Goal: Find specific page/section

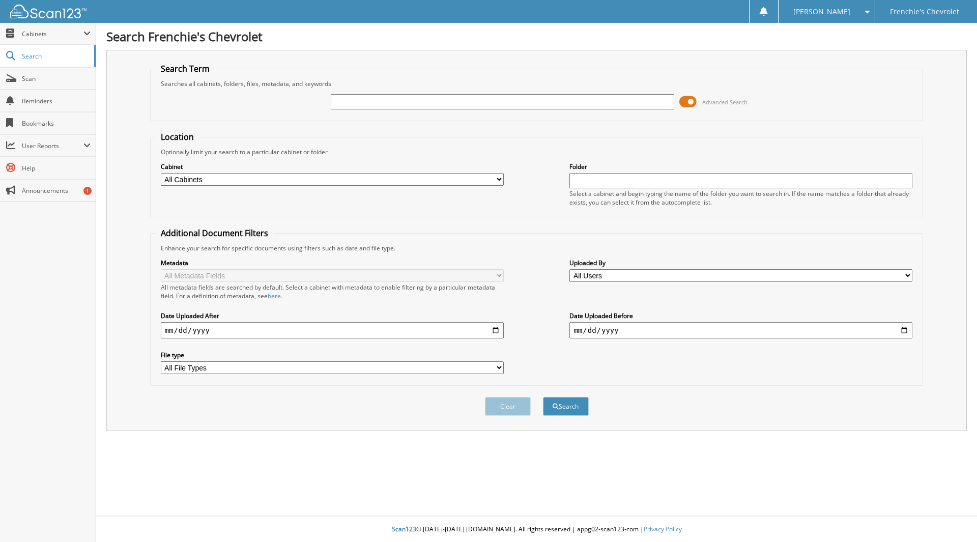
click at [387, 104] on input "text" at bounding box center [502, 101] width 343 height 15
type input "287980"
click at [543, 397] on button "Search" at bounding box center [566, 406] width 46 height 19
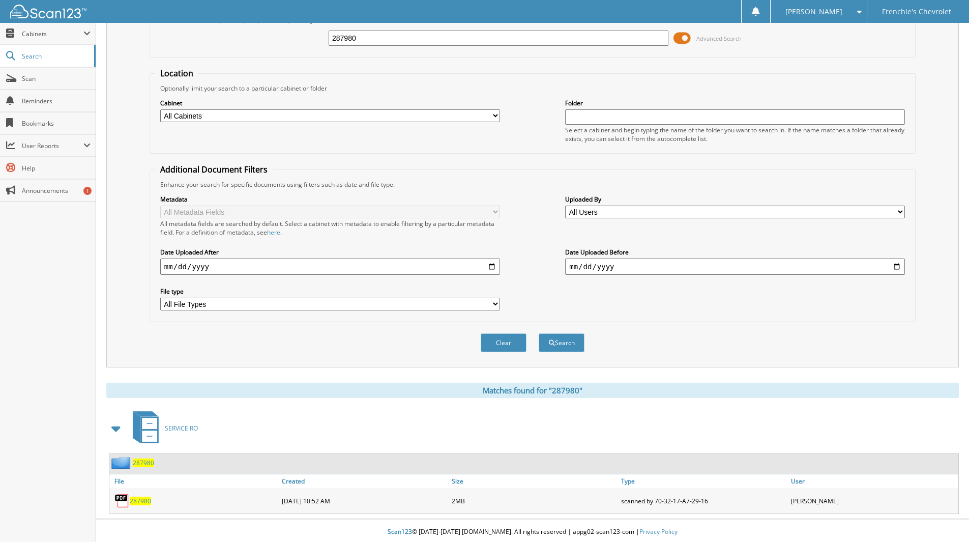
scroll to position [67, 0]
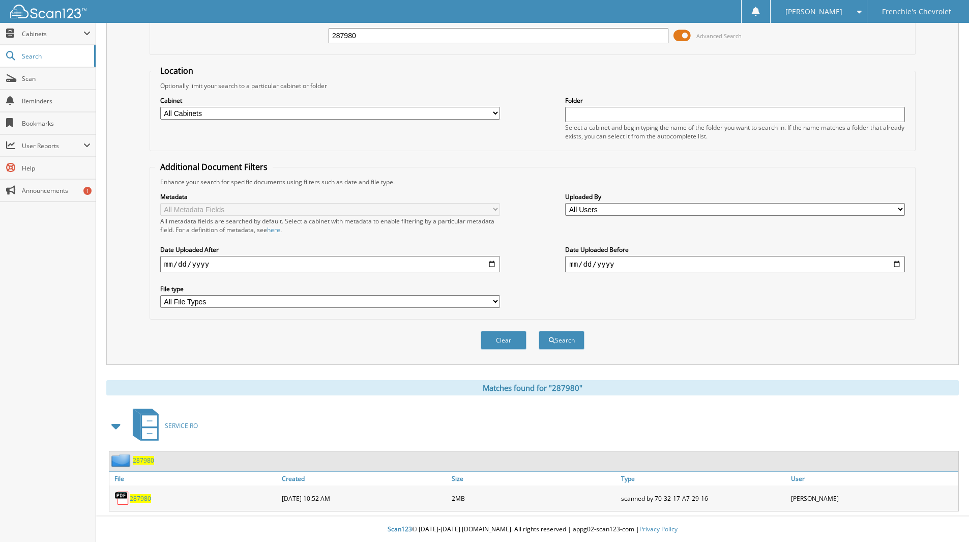
click at [138, 499] on span "287980" at bounding box center [140, 498] width 21 height 9
